Goal: Task Accomplishment & Management: Complete application form

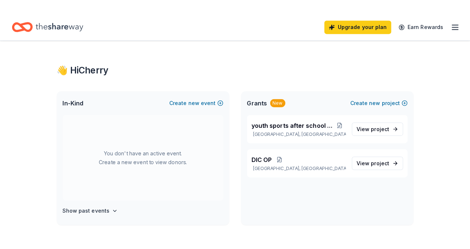
scroll to position [1, 0]
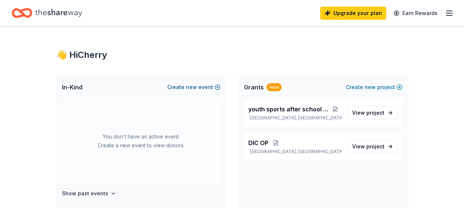
click at [194, 85] on span "new" at bounding box center [191, 87] width 11 height 9
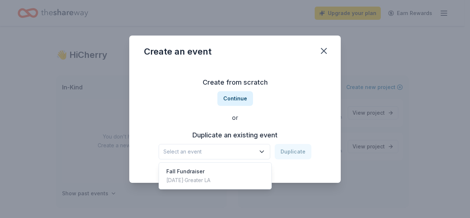
click at [263, 151] on icon "button" at bounding box center [261, 151] width 7 height 7
click at [198, 171] on div "Fall Fundraiser" at bounding box center [188, 171] width 44 height 9
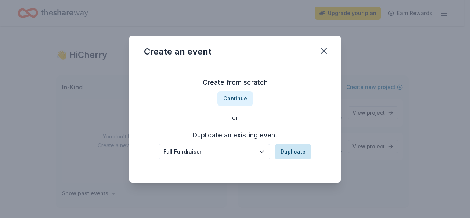
click at [294, 153] on button "Duplicate" at bounding box center [293, 151] width 37 height 15
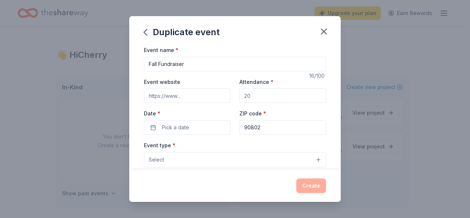
click at [185, 97] on input "Event website" at bounding box center [187, 95] width 87 height 15
type input "[DOMAIN_NAME]"
click at [250, 96] on input "Attendance *" at bounding box center [282, 95] width 87 height 15
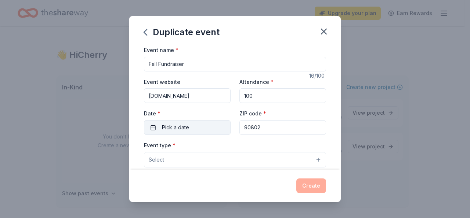
type input "100"
click at [168, 127] on span "Pick a date" at bounding box center [175, 127] width 27 height 9
click at [177, 126] on span "Pick a date" at bounding box center [175, 127] width 27 height 9
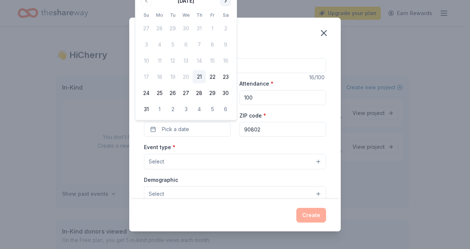
click at [224, 0] on button "Go to next month" at bounding box center [226, 1] width 10 height 10
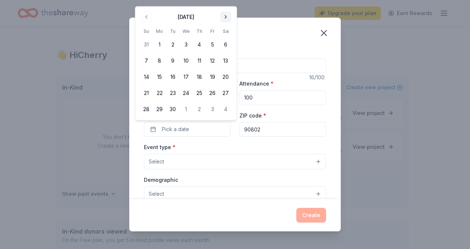
click at [225, 15] on button "Go to next month" at bounding box center [226, 17] width 10 height 10
click at [225, 44] on button "4" at bounding box center [225, 44] width 13 height 13
click at [244, 194] on button "Select" at bounding box center [235, 193] width 182 height 15
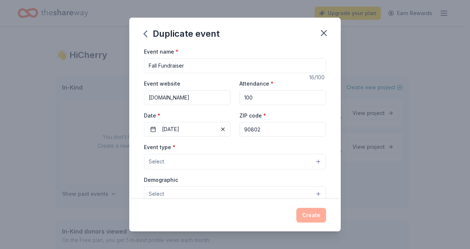
click at [313, 160] on div "Event type * Select Demographic Select All genders Mostly men Mostly women All …" at bounding box center [235, 219] width 182 height 155
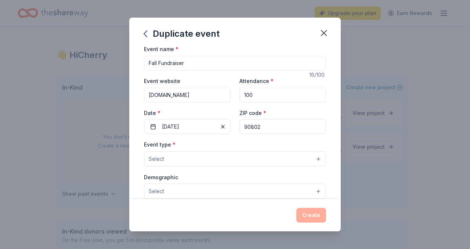
click at [233, 163] on button "Select" at bounding box center [235, 158] width 182 height 15
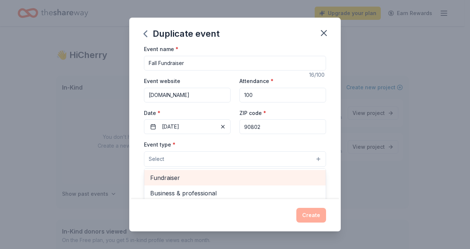
click at [181, 178] on span "Fundraiser" at bounding box center [235, 178] width 170 height 10
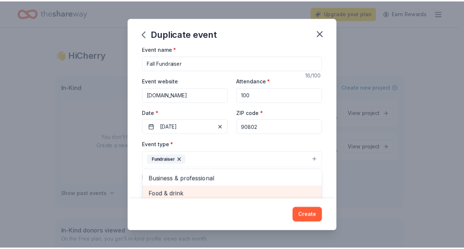
scroll to position [6, 0]
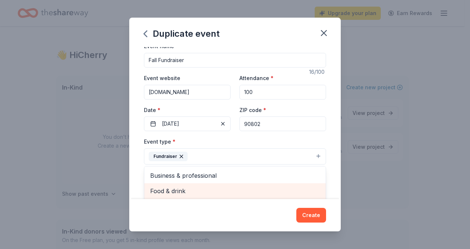
click at [184, 195] on span "Food & drink" at bounding box center [235, 191] width 170 height 10
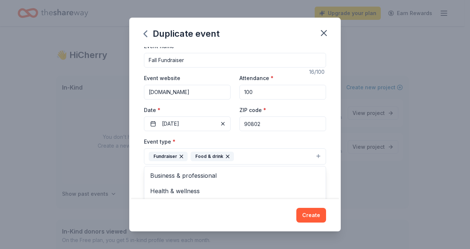
click at [310, 215] on div "Duplicate event Event name * Fall Fundraiser 16 /100 Event website www.ucodic.o…" at bounding box center [234, 124] width 211 height 213
click at [314, 189] on button "Select" at bounding box center [235, 188] width 182 height 15
click at [175, 191] on button "Select" at bounding box center [235, 188] width 182 height 15
click at [153, 189] on span "Select" at bounding box center [156, 189] width 15 height 9
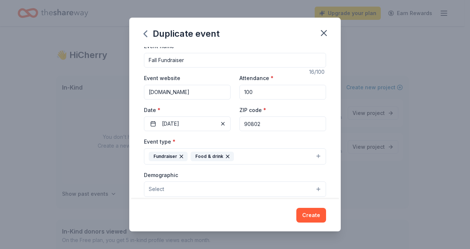
click at [311, 189] on button "Select" at bounding box center [235, 188] width 182 height 15
click at [315, 215] on div "Duplicate event Event name * Fall Fundraiser 16 /100 Event website www.ucodic.o…" at bounding box center [234, 124] width 211 height 213
click at [319, 217] on button "Create" at bounding box center [311, 215] width 30 height 15
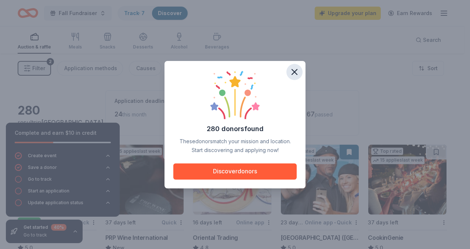
click at [296, 70] on icon "button" at bounding box center [294, 72] width 10 height 10
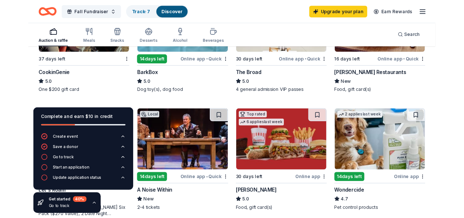
scroll to position [289, 0]
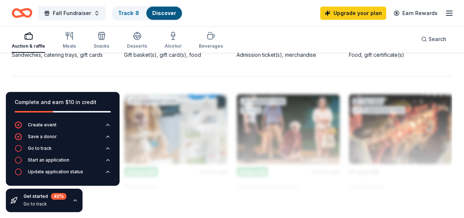
scroll to position [765, 0]
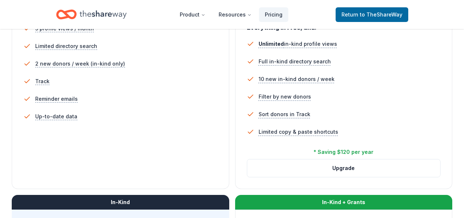
scroll to position [231, 0]
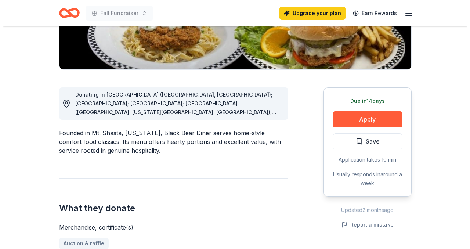
scroll to position [159, 0]
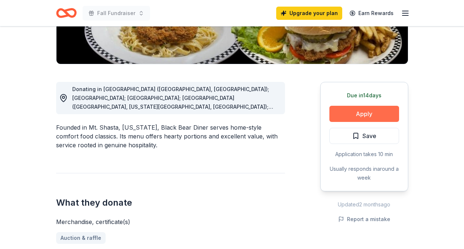
click at [367, 113] on button "Apply" at bounding box center [365, 114] width 70 height 16
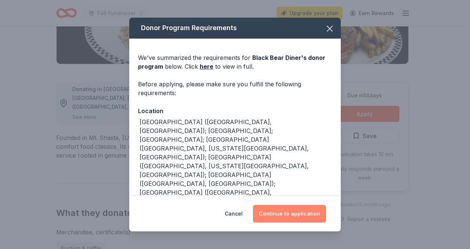
click at [305, 213] on button "Continue to application" at bounding box center [289, 214] width 73 height 18
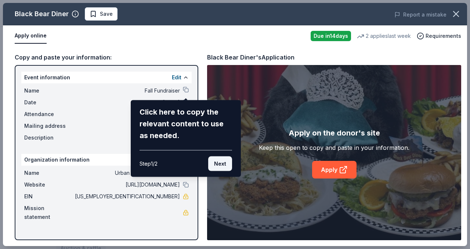
click at [221, 163] on button "Next" at bounding box center [220, 163] width 24 height 15
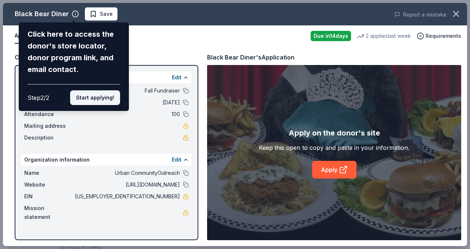
click at [105, 98] on button "Start applying!" at bounding box center [95, 97] width 50 height 15
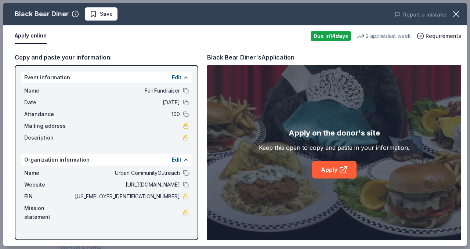
click at [176, 184] on span "http://www.urbancommunityoutreach.org" at bounding box center [126, 184] width 106 height 9
click at [185, 184] on button at bounding box center [186, 185] width 6 height 6
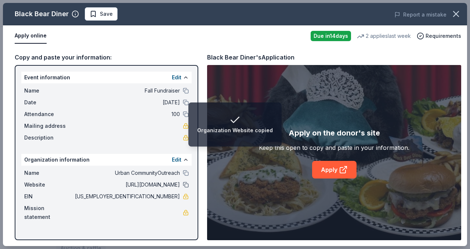
click at [185, 184] on button at bounding box center [186, 185] width 6 height 6
click at [177, 78] on button "Edit" at bounding box center [177, 77] width 10 height 9
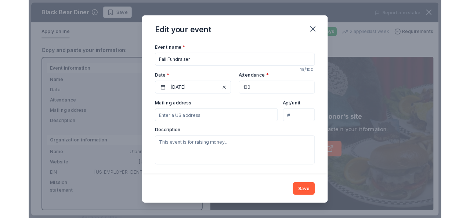
scroll to position [57, 0]
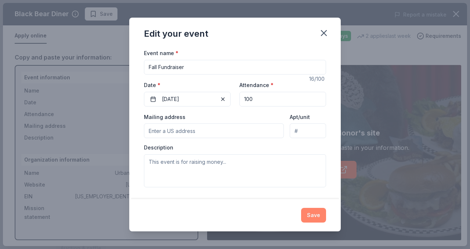
click at [317, 217] on button "Save" at bounding box center [313, 215] width 25 height 15
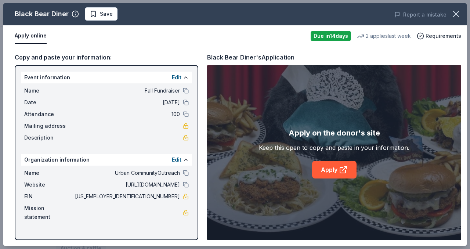
click at [162, 183] on span "http://www.urbancommunityoutreach.org" at bounding box center [126, 184] width 106 height 9
click at [187, 76] on button at bounding box center [186, 78] width 6 height 6
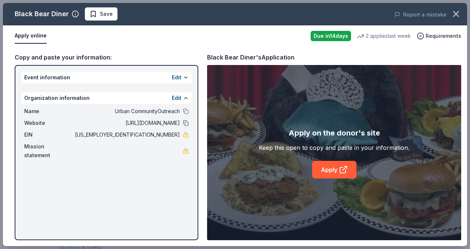
click at [186, 122] on button at bounding box center [186, 123] width 6 height 6
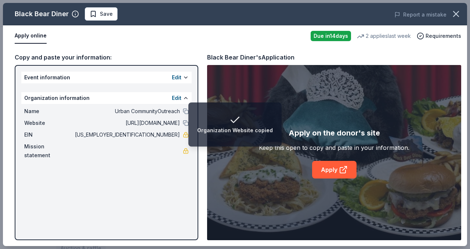
click at [152, 124] on span "http://www.urbancommunityoutreach.org" at bounding box center [126, 123] width 106 height 9
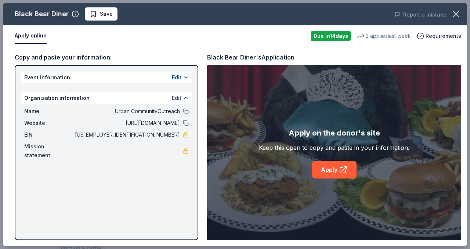
click at [177, 97] on button "Edit" at bounding box center [177, 98] width 10 height 9
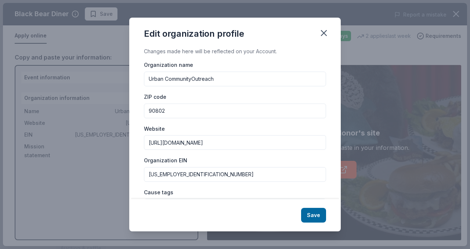
click at [254, 144] on input "http://www.urbancommunityoutreach.org" at bounding box center [235, 142] width 182 height 15
type input "[URL][DOMAIN_NAME]"
click at [315, 215] on button "Save" at bounding box center [313, 215] width 25 height 15
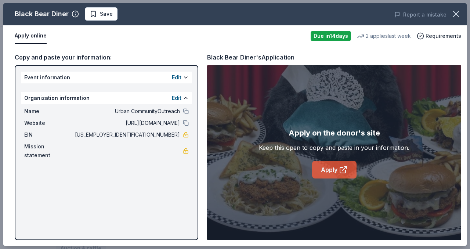
click at [331, 171] on link "Apply" at bounding box center [334, 170] width 44 height 18
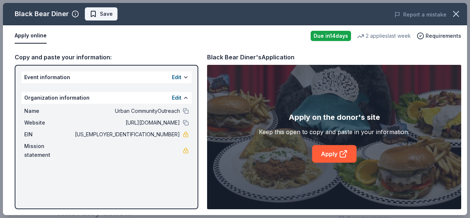
click at [105, 15] on span "Save" at bounding box center [106, 14] width 13 height 9
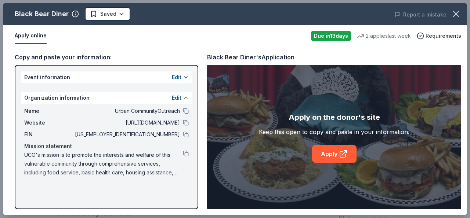
click at [188, 98] on button at bounding box center [186, 98] width 6 height 6
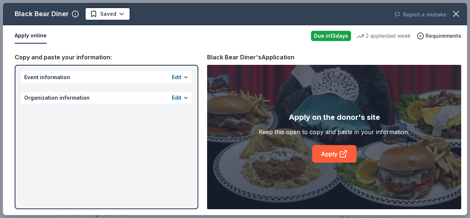
drag, startPoint x: 465, startPoint y: 176, endPoint x: 462, endPoint y: 205, distance: 29.2
click at [462, 205] on div "Copy and paste your information: Event information Edit Organization informatio…" at bounding box center [235, 131] width 464 height 169
click at [186, 99] on button at bounding box center [186, 98] width 6 height 6
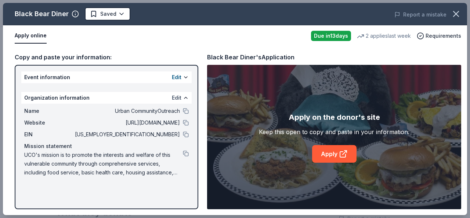
click at [175, 97] on button "Edit" at bounding box center [177, 98] width 10 height 9
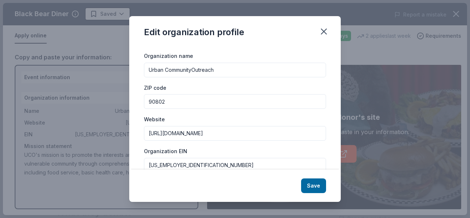
scroll to position [0, 0]
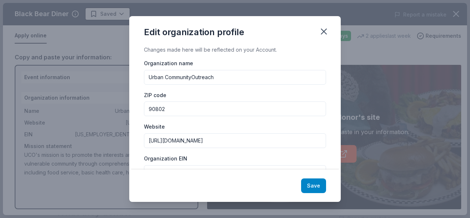
click at [309, 184] on button "Save" at bounding box center [313, 186] width 25 height 15
click at [308, 186] on div "Save" at bounding box center [234, 186] width 211 height 32
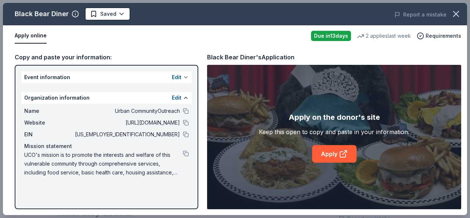
click at [185, 77] on button at bounding box center [186, 78] width 6 height 6
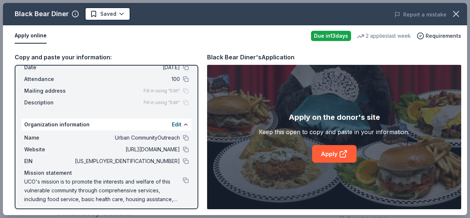
scroll to position [39, 0]
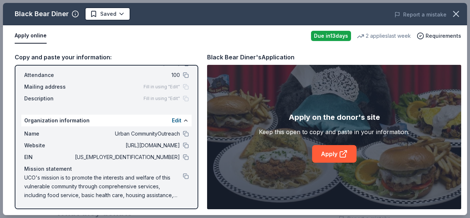
click at [188, 47] on div "Copy and paste your information: Event information Edit Name Fall Fundraiser Da…" at bounding box center [235, 131] width 464 height 169
click at [183, 133] on button at bounding box center [186, 134] width 6 height 6
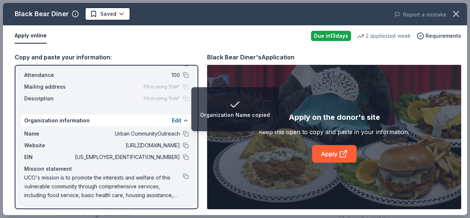
click at [199, 72] on div "Copy and paste your information: Event information Edit Name Fall Fundraiser Da…" at bounding box center [235, 131] width 464 height 169
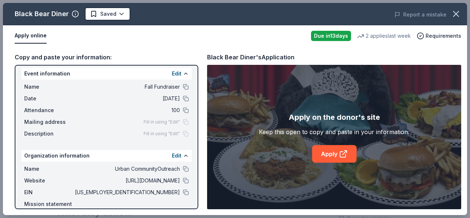
scroll to position [0, 0]
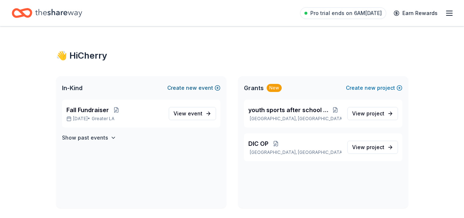
click at [193, 88] on span "new" at bounding box center [191, 88] width 11 height 9
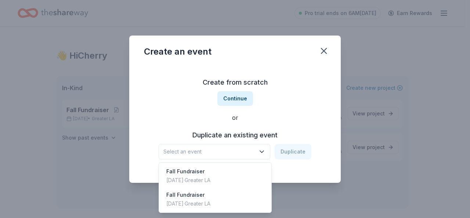
click at [263, 152] on icon "button" at bounding box center [262, 152] width 4 height 2
click at [210, 180] on div "Oct 04, 2025 · Greater LA" at bounding box center [188, 180] width 44 height 9
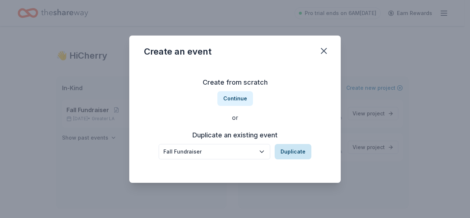
click at [300, 152] on button "Duplicate" at bounding box center [293, 151] width 37 height 15
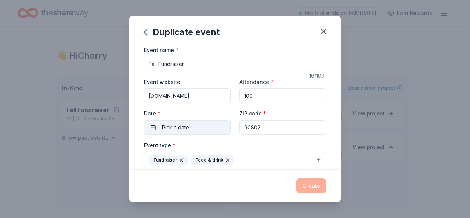
click at [172, 127] on span "Pick a date" at bounding box center [175, 127] width 27 height 9
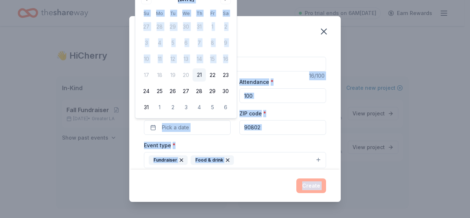
drag, startPoint x: 228, startPoint y: 58, endPoint x: 251, endPoint y: 32, distance: 34.6
click at [241, 11] on body "Pro trial ends on 6AM, 8/29 Earn Rewards 👋 Hi Cherry In-Kind Create new event F…" at bounding box center [232, 109] width 464 height 218
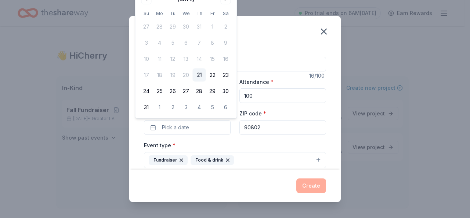
click at [273, 47] on div "Event name * Fall Fundraiser" at bounding box center [235, 59] width 182 height 26
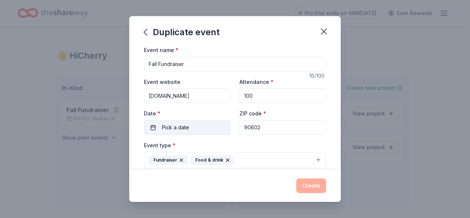
click at [210, 128] on button "Pick a date" at bounding box center [187, 127] width 87 height 15
click at [299, 105] on div "Event website www.ucodic.org Attendance * 100 Date * Pick a date ZIP code * 908…" at bounding box center [235, 106] width 182 height 58
click at [202, 128] on button "Pick a date" at bounding box center [187, 127] width 87 height 15
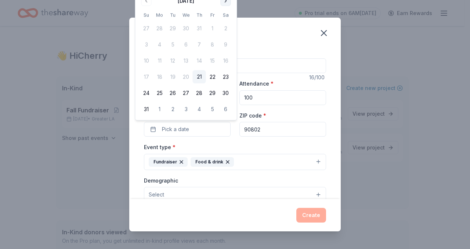
click at [225, 1] on button "Go to next month" at bounding box center [226, 1] width 10 height 10
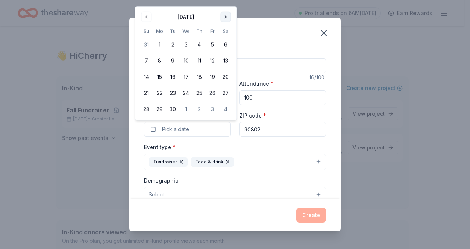
click at [226, 17] on button "Go to next month" at bounding box center [226, 17] width 10 height 10
click at [226, 43] on button "4" at bounding box center [225, 44] width 13 height 13
click at [315, 215] on button "Create" at bounding box center [311, 215] width 30 height 15
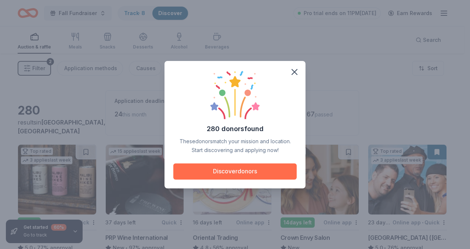
click at [213, 173] on button "Discover donors" at bounding box center [234, 171] width 123 height 16
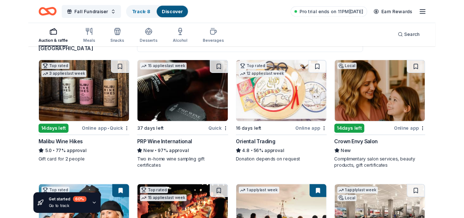
scroll to position [70, 0]
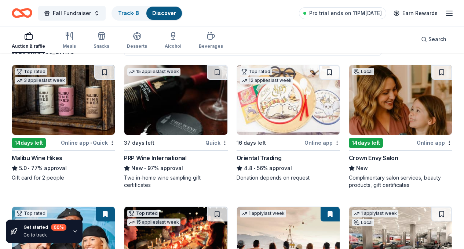
click at [134, 162] on div "PRP Wine International" at bounding box center [155, 157] width 62 height 9
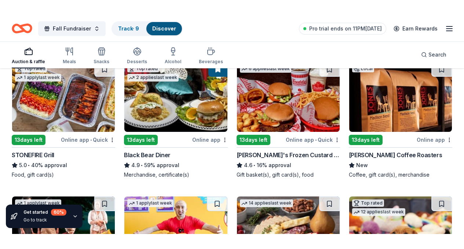
scroll to position [650, 0]
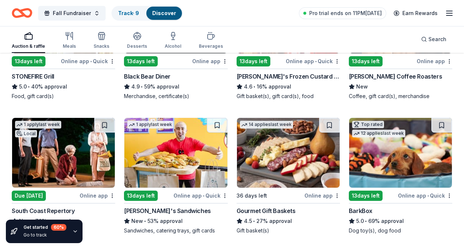
scroll to position [786, 0]
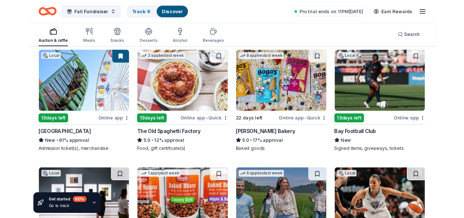
scroll to position [908, 0]
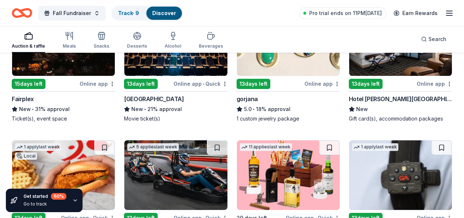
scroll to position [1504, 0]
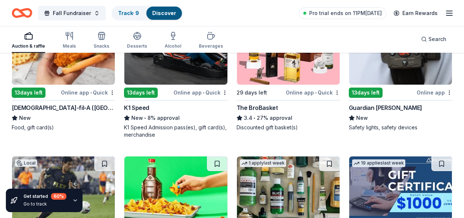
scroll to position [1631, 0]
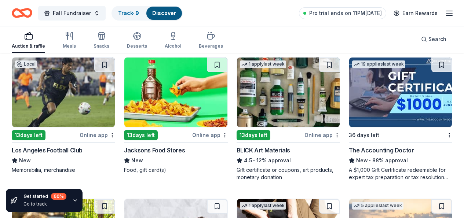
scroll to position [1761, 0]
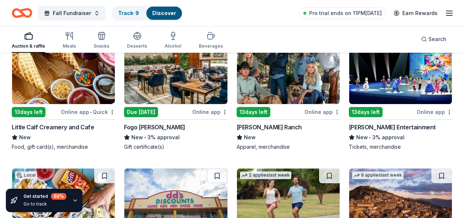
scroll to position [2793, 0]
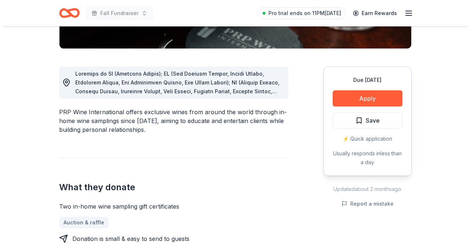
scroll to position [189, 0]
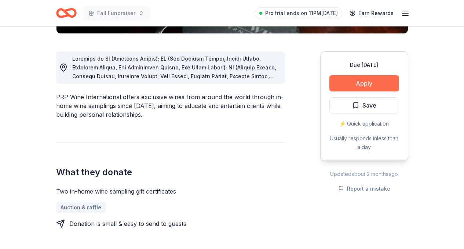
click at [362, 82] on button "Apply" at bounding box center [365, 83] width 70 height 16
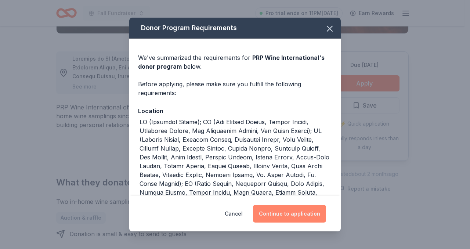
click at [289, 215] on button "Continue to application" at bounding box center [289, 214] width 73 height 18
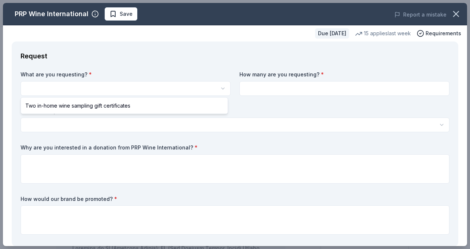
scroll to position [0, 0]
click at [222, 87] on html "Fall Fundraiser Save Apply Due [DATE] Share PRP Wine International New • 2 revi…" at bounding box center [235, 124] width 470 height 249
select select "Two in-home wine sampling gift certificates"
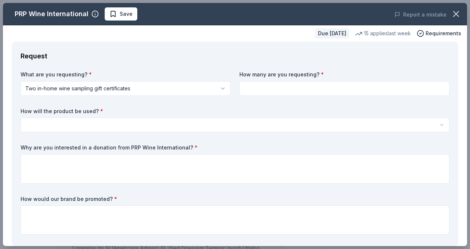
click at [414, 93] on input at bounding box center [344, 88] width 210 height 15
type input "2"
click at [438, 124] on html "Fall Fundraiser Save Apply Due [DATE] Share PRP Wine International New • 2 revi…" at bounding box center [235, 124] width 470 height 249
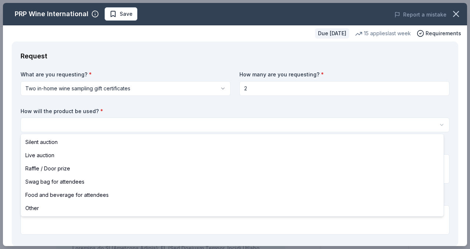
select select "raffleDoorPrize"
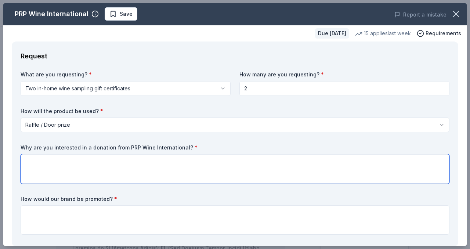
click at [37, 155] on textarea at bounding box center [235, 168] width 429 height 29
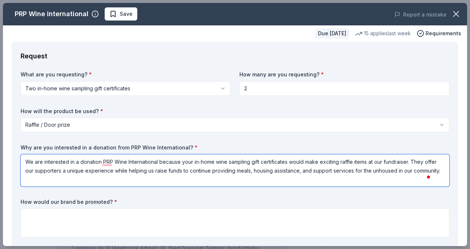
type textarea "We are interested in a donation PRP Wine International because your in-home win…"
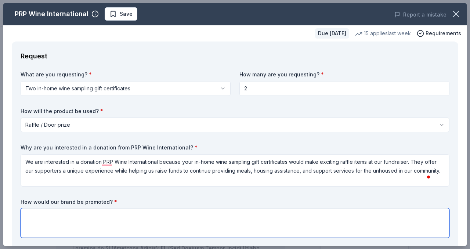
click at [38, 216] on textarea at bounding box center [235, 222] width 429 height 29
type textarea "S"
type textarea "Facebook, Website, and banner"
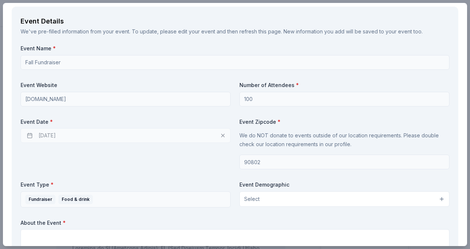
scroll to position [299, 0]
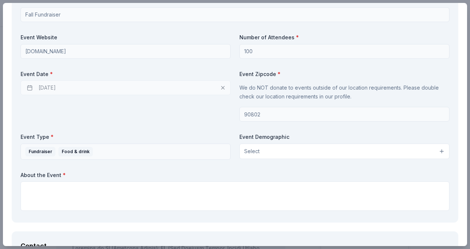
click at [435, 151] on button "Select" at bounding box center [344, 151] width 210 height 15
drag, startPoint x: 280, startPoint y: 149, endPoint x: 283, endPoint y: 141, distance: 8.6
click at [283, 142] on div "Event Demographic Select All genders Mostly men Mostly women All ages [DEMOGRAP…" at bounding box center [344, 146] width 210 height 26
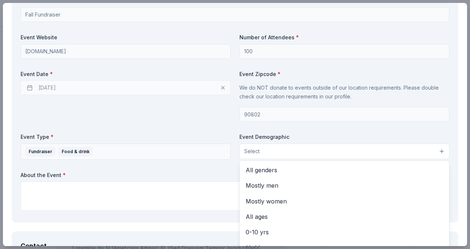
click at [436, 151] on button "Select" at bounding box center [344, 151] width 210 height 15
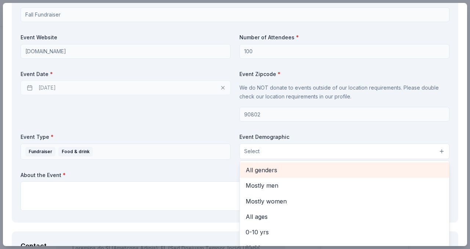
click at [271, 168] on span "All genders" at bounding box center [345, 170] width 198 height 10
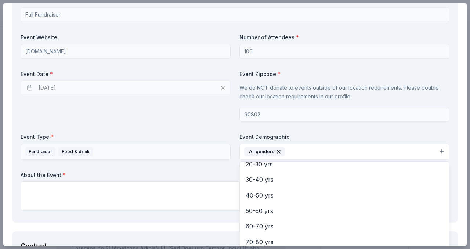
scroll to position [85, 0]
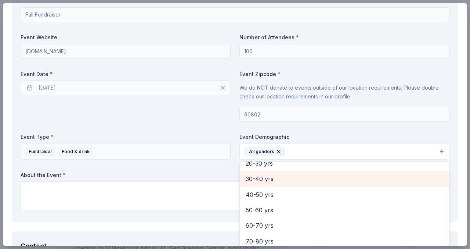
click at [261, 174] on span "30-40 yrs" at bounding box center [345, 179] width 198 height 10
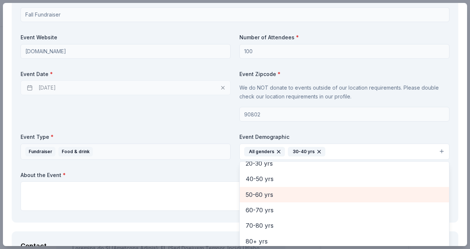
click at [261, 193] on span "50-60 yrs" at bounding box center [345, 195] width 198 height 10
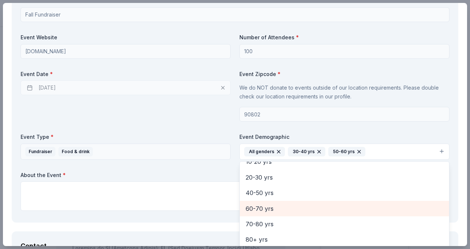
click at [262, 210] on span "60-70 yrs" at bounding box center [345, 209] width 198 height 10
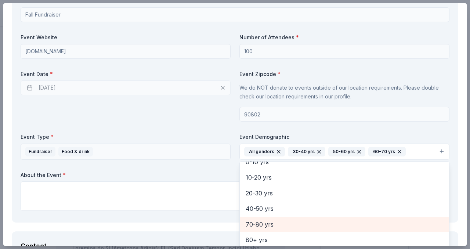
click at [261, 222] on span "70-80 yrs" at bounding box center [345, 225] width 198 height 10
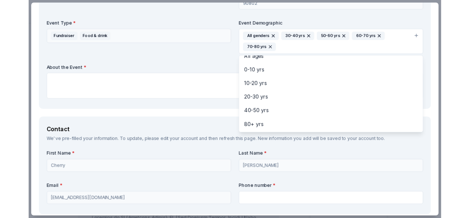
scroll to position [409, 0]
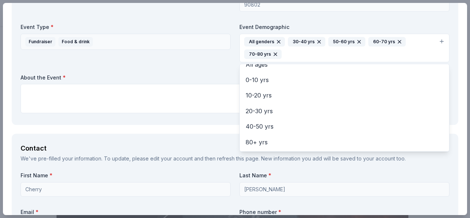
click at [28, 90] on div "Event Name * Fall Fundraiser Event Website [DOMAIN_NAME] Number of Attendees * …" at bounding box center [235, 1] width 429 height 229
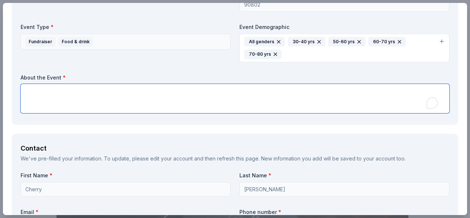
click at [26, 90] on textarea "To enrich screen reader interactions, please activate Accessibility in Grammarl…" at bounding box center [235, 98] width 429 height 29
paste textarea "The purpose of this fundraiser, Drop-in and Make a Difference, is to sustain Ur…"
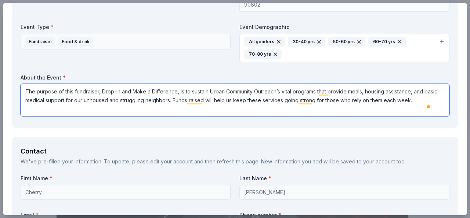
type textarea "The purpose of this fundraiser, Drop-in and Make a Difference, is to sustain Ur…"
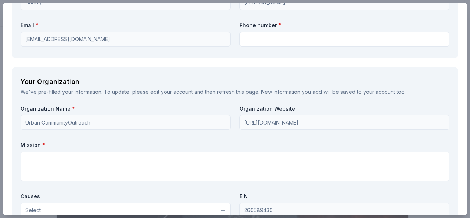
scroll to position [605, 0]
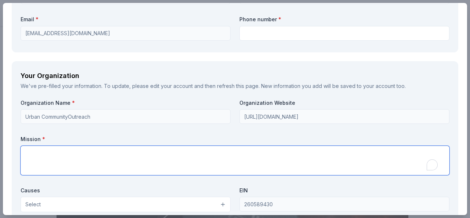
click at [35, 157] on textarea "To enrich screen reader interactions, please activate Accessibility in Grammarl…" at bounding box center [235, 160] width 429 height 29
paste textarea "UCO's mission is to promote the interests and welfare of this vulnerable commun…"
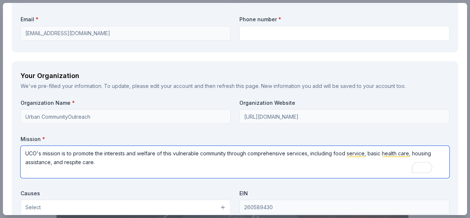
type textarea "UCO's mission is to promote the interests and welfare of this vulnerable commun…"
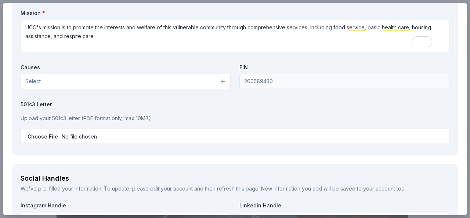
scroll to position [745, 0]
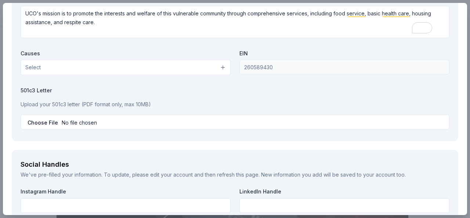
click at [221, 67] on button "Select" at bounding box center [126, 67] width 210 height 15
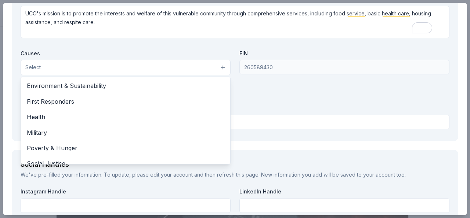
scroll to position [95, 0]
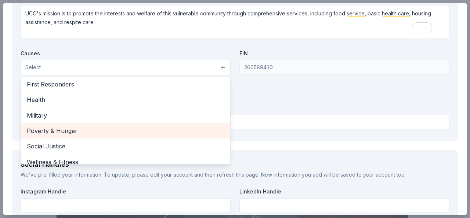
click at [87, 132] on span "Poverty & Hunger" at bounding box center [126, 131] width 198 height 10
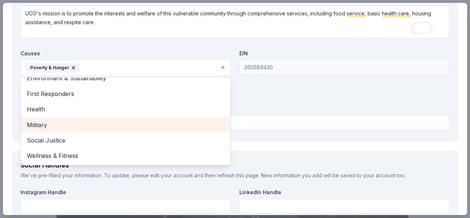
scroll to position [87, 0]
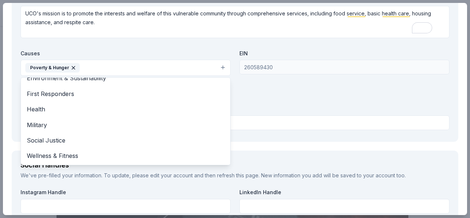
click at [321, 88] on div "Organization Name * Urban CommunityOutreach Organization Website http://www.uco…" at bounding box center [235, 46] width 429 height 174
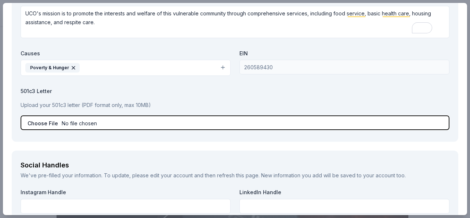
click at [37, 124] on input "file" at bounding box center [235, 123] width 429 height 15
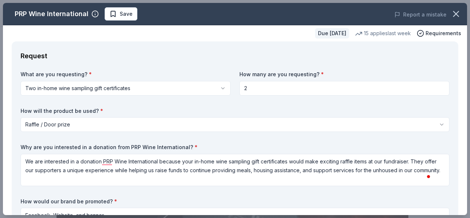
select select "raffleDoorPrize"
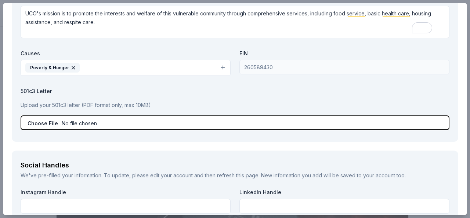
type input "C:\fakepath\UCO FTB exempt determ letter 7-21-2008.pdf"
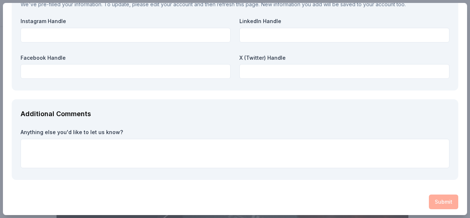
scroll to position [918, 0]
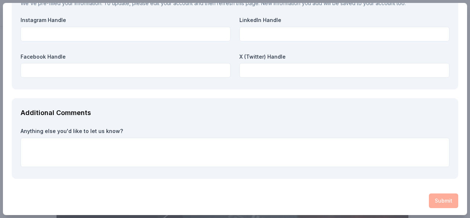
click at [431, 201] on div "Submit" at bounding box center [235, 201] width 446 height 15
click at [431, 202] on div "Submit" at bounding box center [235, 201] width 446 height 15
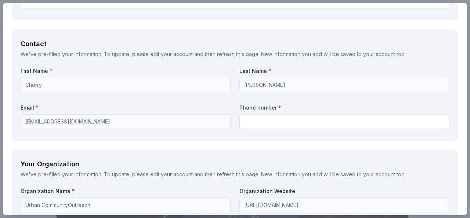
scroll to position [515, 0]
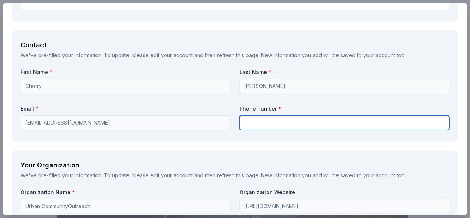
click at [261, 125] on input "text" at bounding box center [344, 123] width 210 height 15
type input "5622435279"
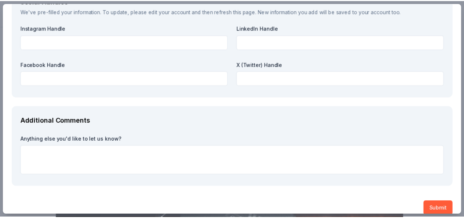
scroll to position [919, 0]
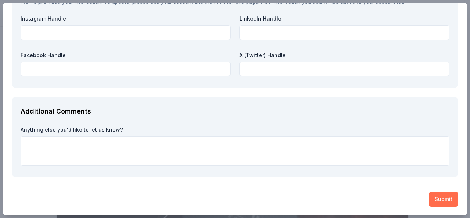
click at [431, 200] on button "Submit" at bounding box center [443, 199] width 29 height 15
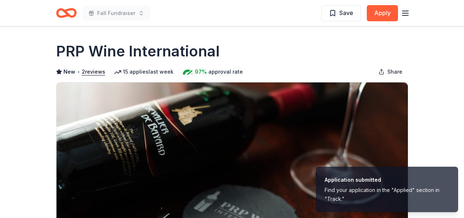
scroll to position [0, 0]
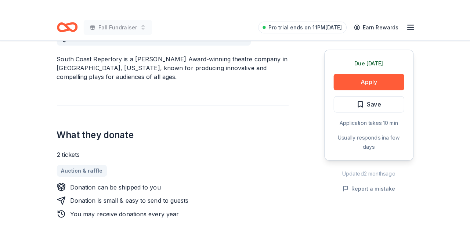
scroll to position [206, 0]
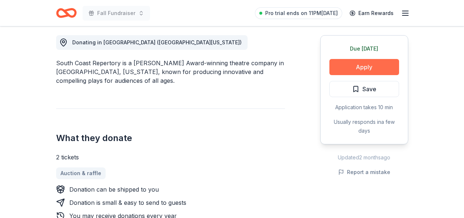
click at [344, 65] on button "Apply" at bounding box center [365, 67] width 70 height 16
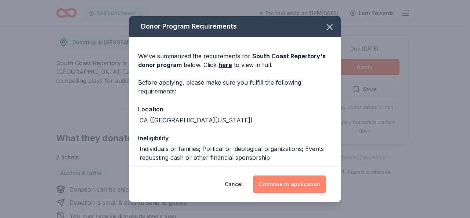
click at [284, 185] on button "Continue to application" at bounding box center [289, 185] width 73 height 18
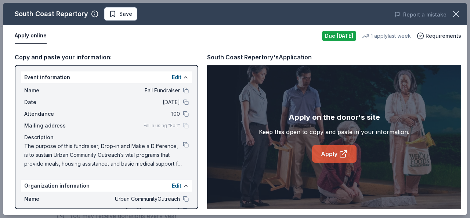
click at [341, 154] on icon at bounding box center [343, 154] width 9 height 9
click at [328, 151] on link "Apply" at bounding box center [334, 154] width 44 height 18
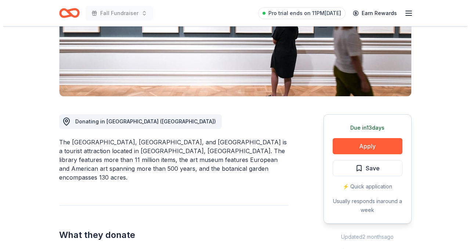
scroll to position [128, 0]
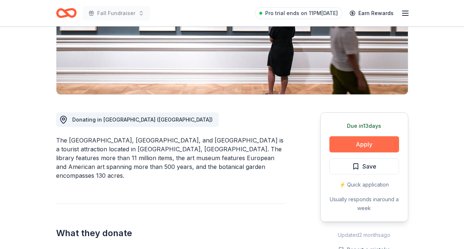
click at [371, 147] on button "Apply" at bounding box center [365, 144] width 70 height 16
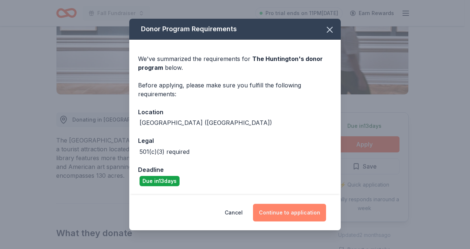
click at [314, 211] on button "Continue to application" at bounding box center [289, 213] width 73 height 18
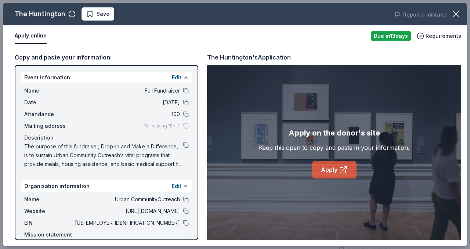
click at [344, 169] on icon at bounding box center [343, 169] width 9 height 9
click at [183, 223] on button at bounding box center [186, 223] width 6 height 6
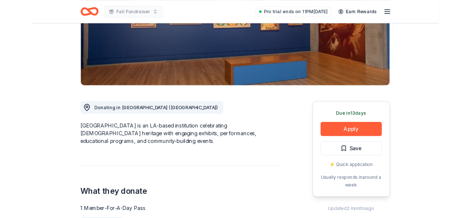
scroll to position [148, 0]
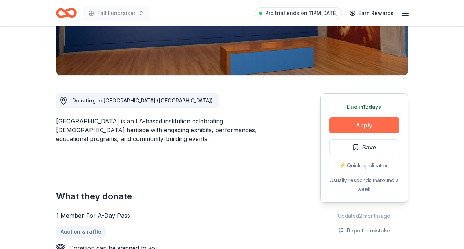
click at [364, 122] on button "Apply" at bounding box center [365, 125] width 70 height 16
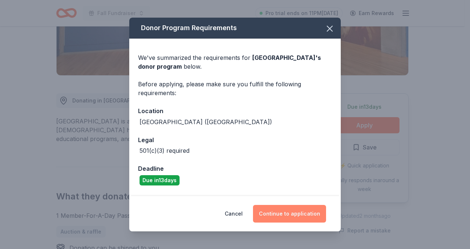
click at [306, 215] on button "Continue to application" at bounding box center [289, 214] width 73 height 18
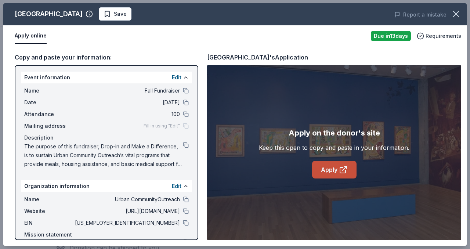
click at [336, 166] on link "Apply" at bounding box center [334, 170] width 44 height 18
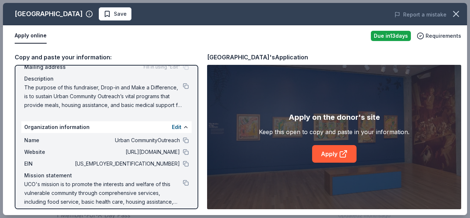
scroll to position [62, 0]
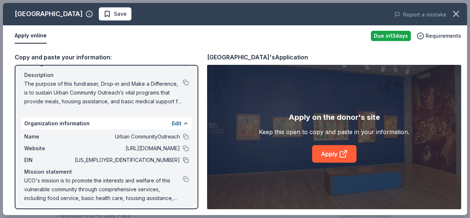
click at [183, 160] on button at bounding box center [186, 160] width 6 height 6
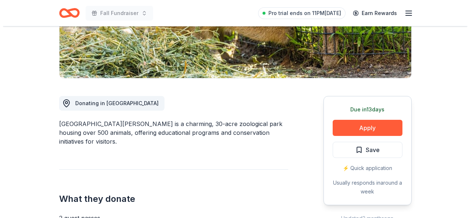
scroll to position [177, 0]
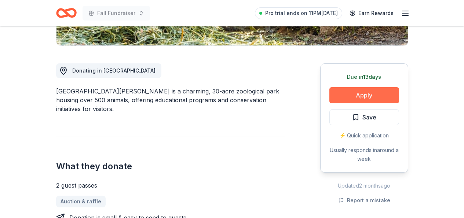
click at [372, 93] on button "Apply" at bounding box center [365, 95] width 70 height 16
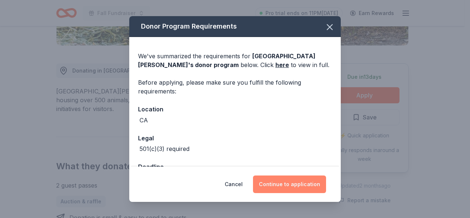
click at [315, 180] on button "Continue to application" at bounding box center [289, 185] width 73 height 18
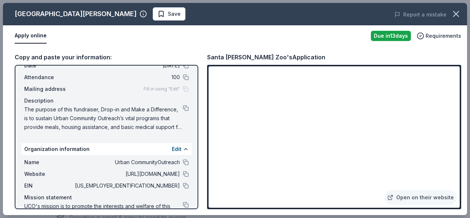
scroll to position [38, 0]
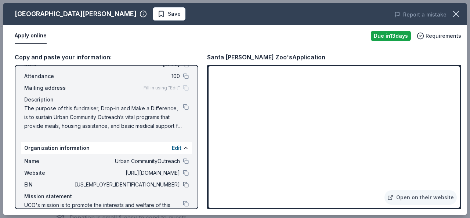
click at [183, 183] on button at bounding box center [186, 185] width 6 height 6
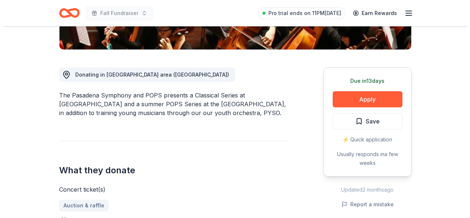
scroll to position [178, 0]
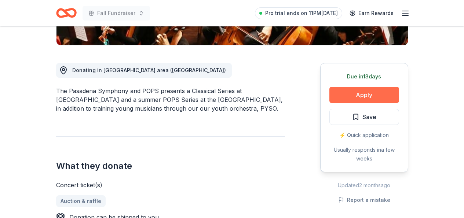
click at [390, 93] on button "Apply" at bounding box center [365, 95] width 70 height 16
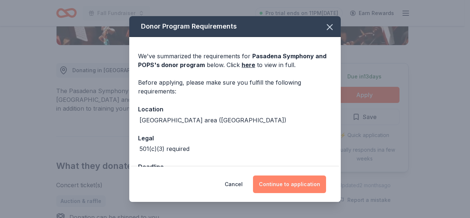
click at [290, 185] on button "Continue to application" at bounding box center [289, 185] width 73 height 18
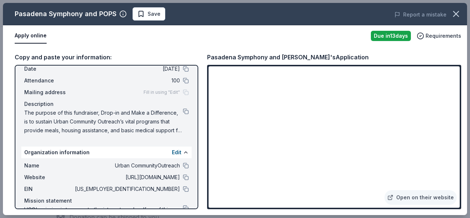
scroll to position [35, 0]
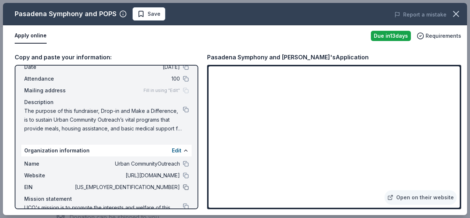
click at [183, 188] on button at bounding box center [186, 188] width 6 height 6
click at [183, 68] on button at bounding box center [186, 67] width 6 height 6
